Goal: Task Accomplishment & Management: Manage account settings

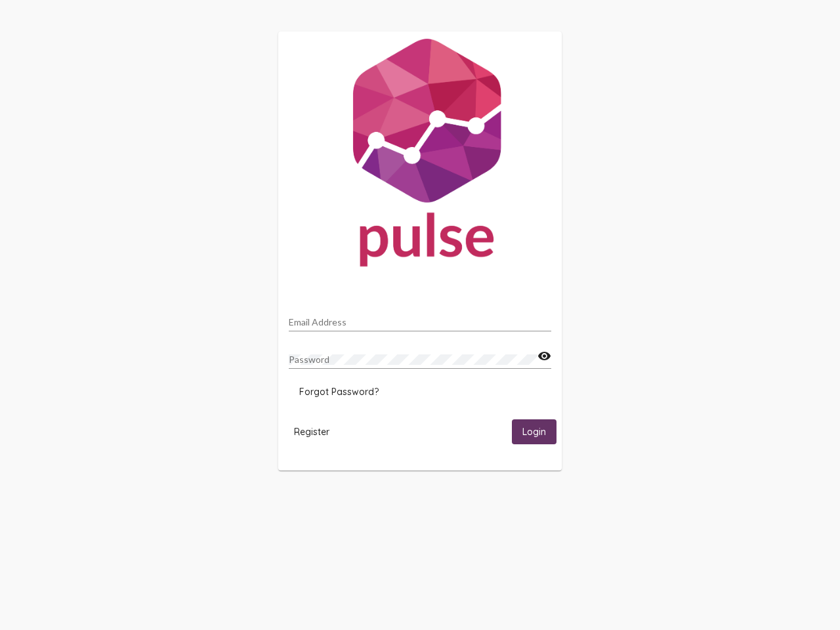
click at [420, 318] on input "Email Address" at bounding box center [420, 322] width 262 height 10
click at [544, 356] on mat-icon "visibility" at bounding box center [544, 356] width 14 height 16
click at [339, 392] on span "Forgot Password?" at bounding box center [338, 392] width 79 height 12
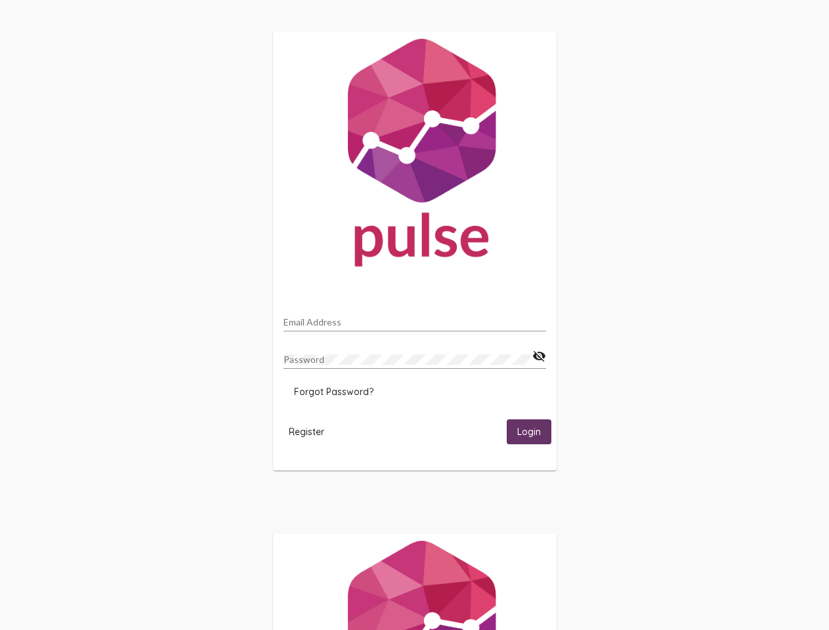
click at [312, 431] on span "Register" at bounding box center [306, 432] width 35 height 12
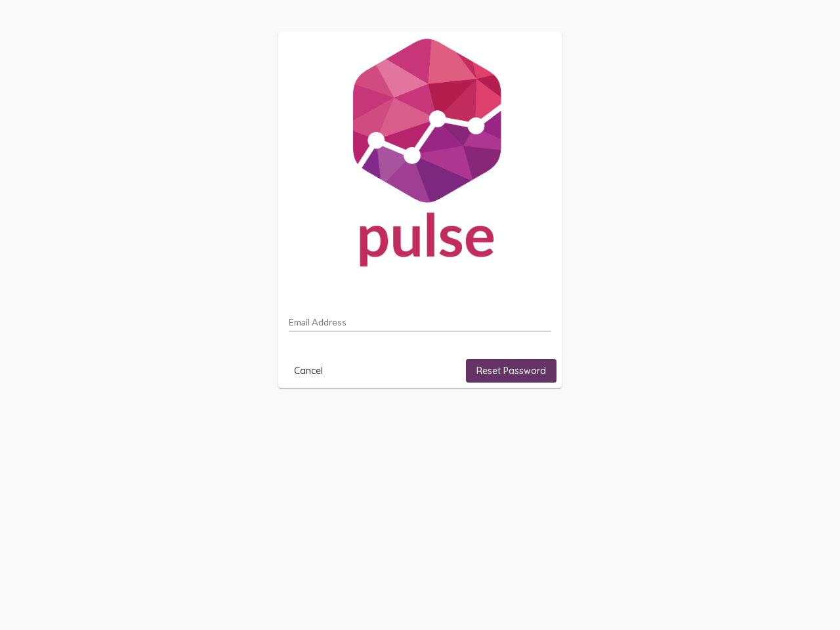
click at [534, 419] on html "Email Address Cancel Reset Password" at bounding box center [420, 209] width 840 height 419
